Goal: Check status: Check status

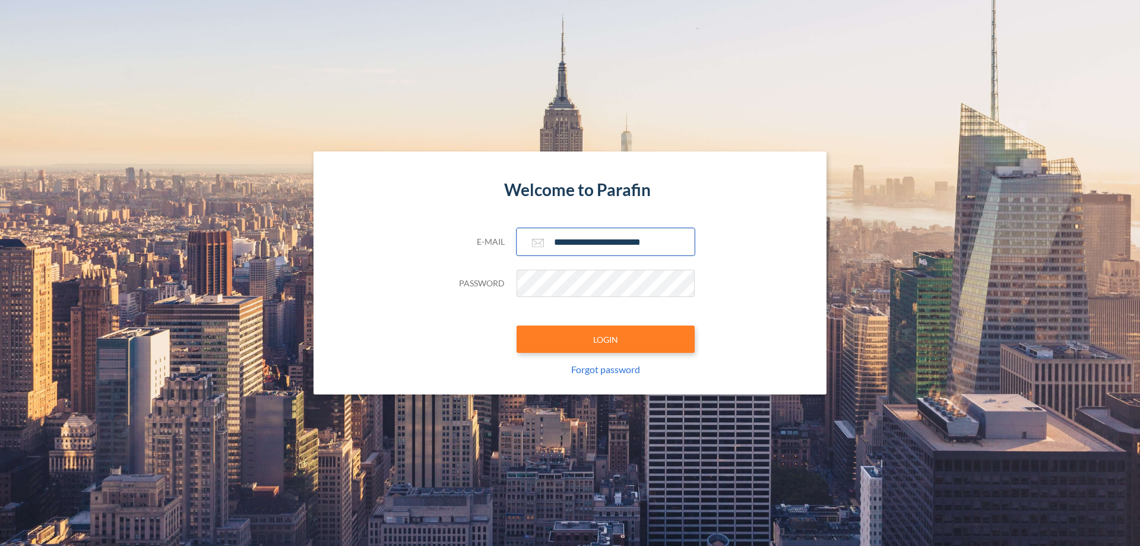
type input "**********"
click at [606, 339] on button "LOGIN" at bounding box center [606, 338] width 178 height 27
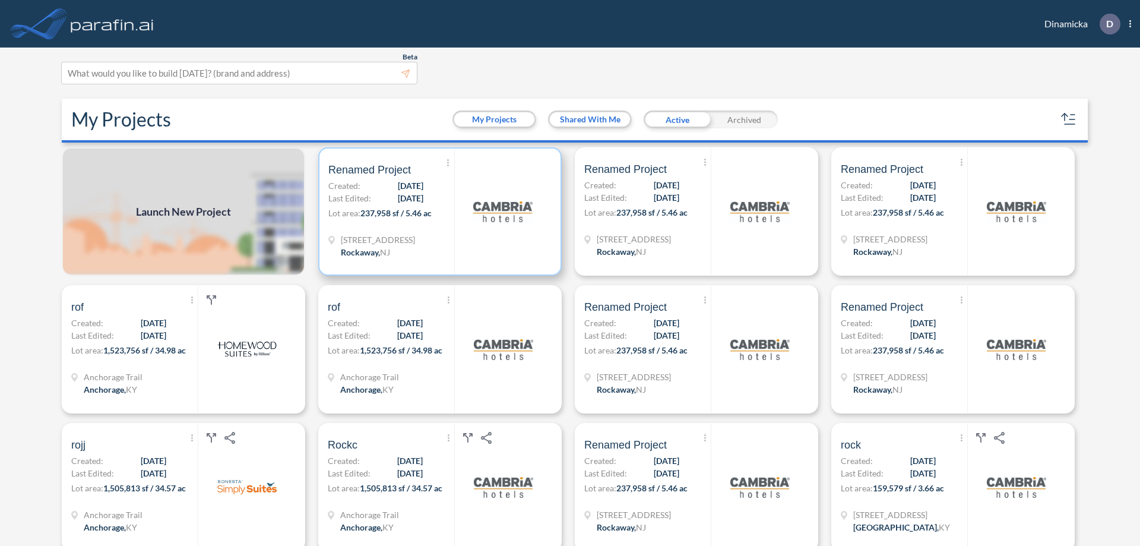
scroll to position [3, 0]
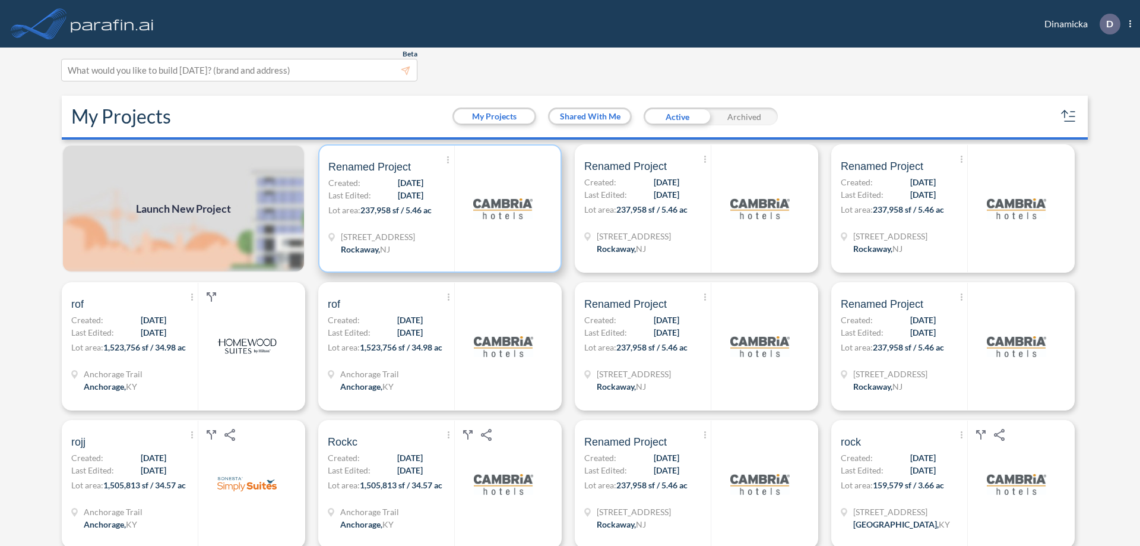
click at [438, 208] on p "Lot area: 237,958 sf / 5.46 ac" at bounding box center [391, 212] width 126 height 17
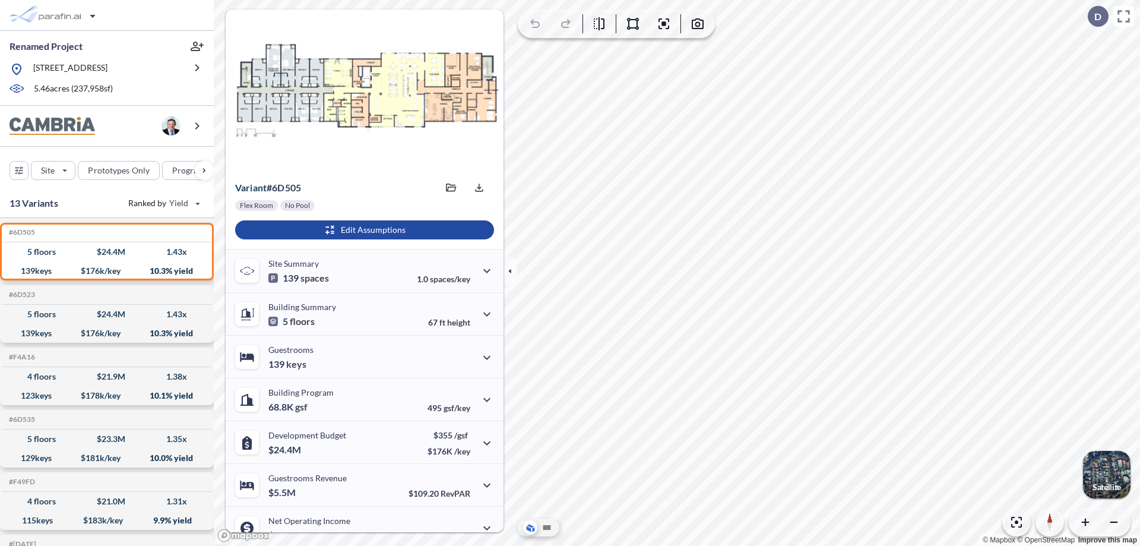
scroll to position [60, 0]
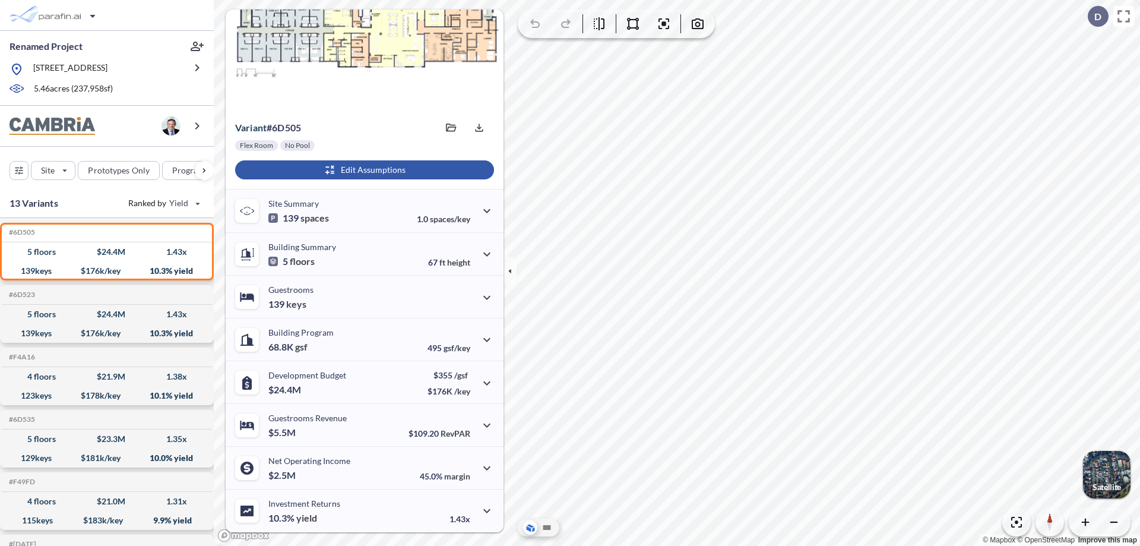
click at [363, 170] on div "button" at bounding box center [364, 169] width 259 height 19
